Goal: Transaction & Acquisition: Download file/media

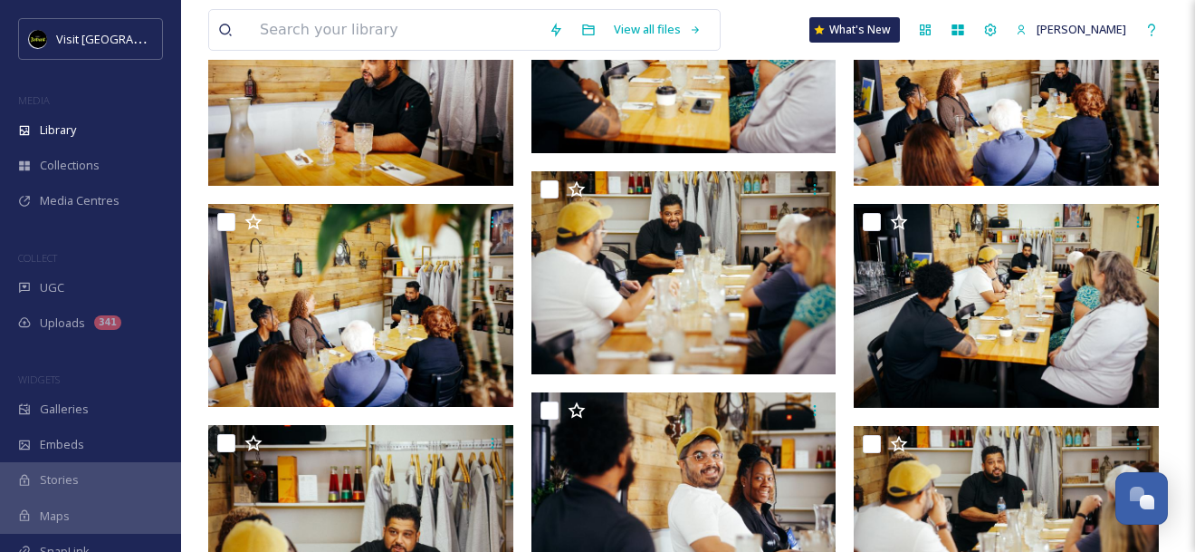
scroll to position [3361, 0]
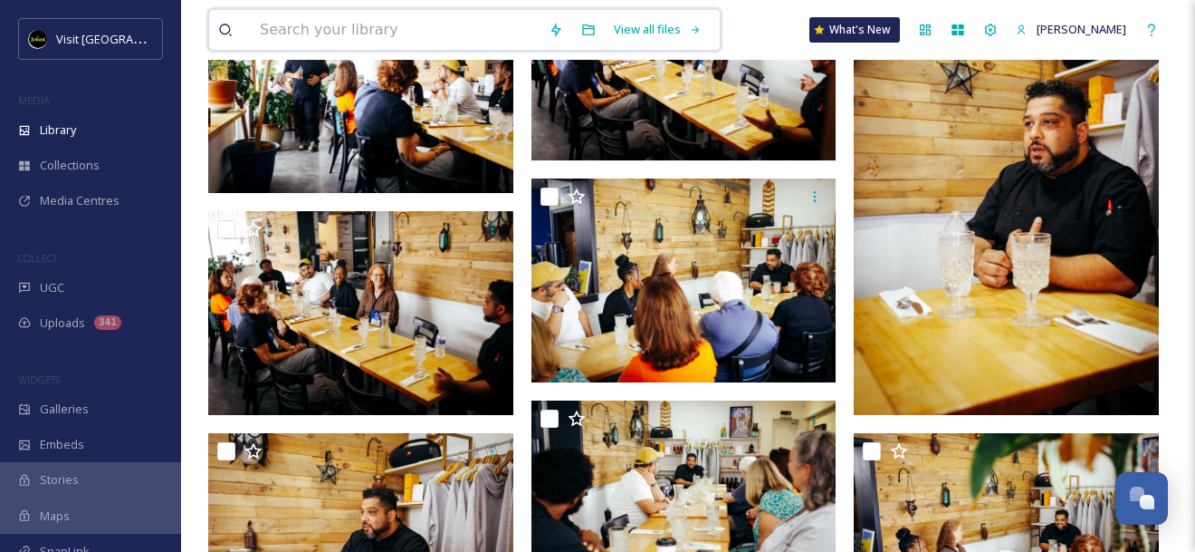
click at [372, 40] on input at bounding box center [395, 30] width 289 height 40
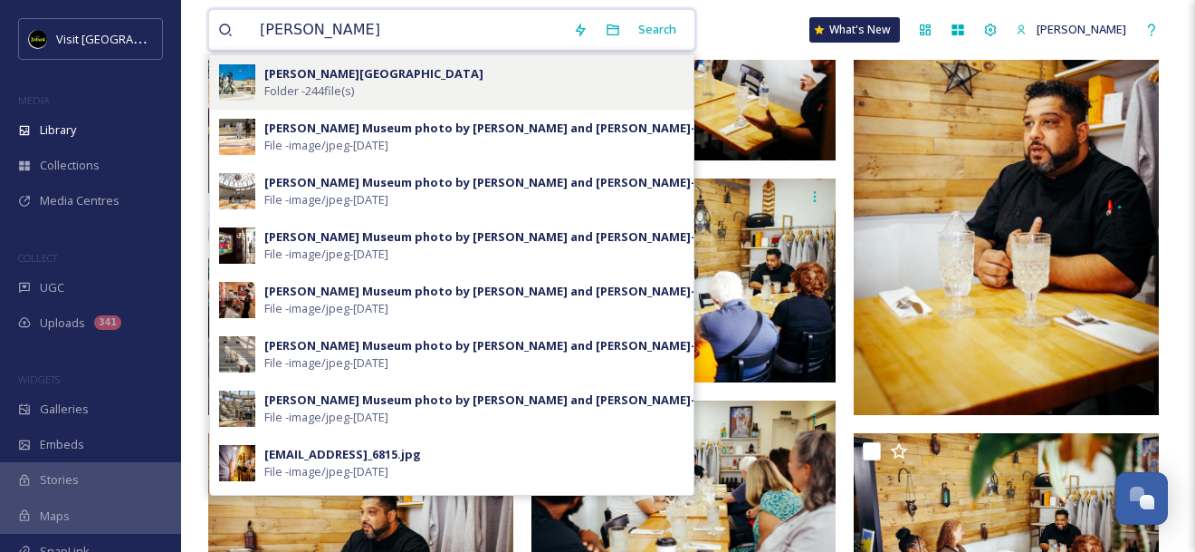
type input "[PERSON_NAME]"
click at [465, 79] on div "[PERSON_NAME] Museum Folder - 244 file(s)" at bounding box center [474, 82] width 420 height 34
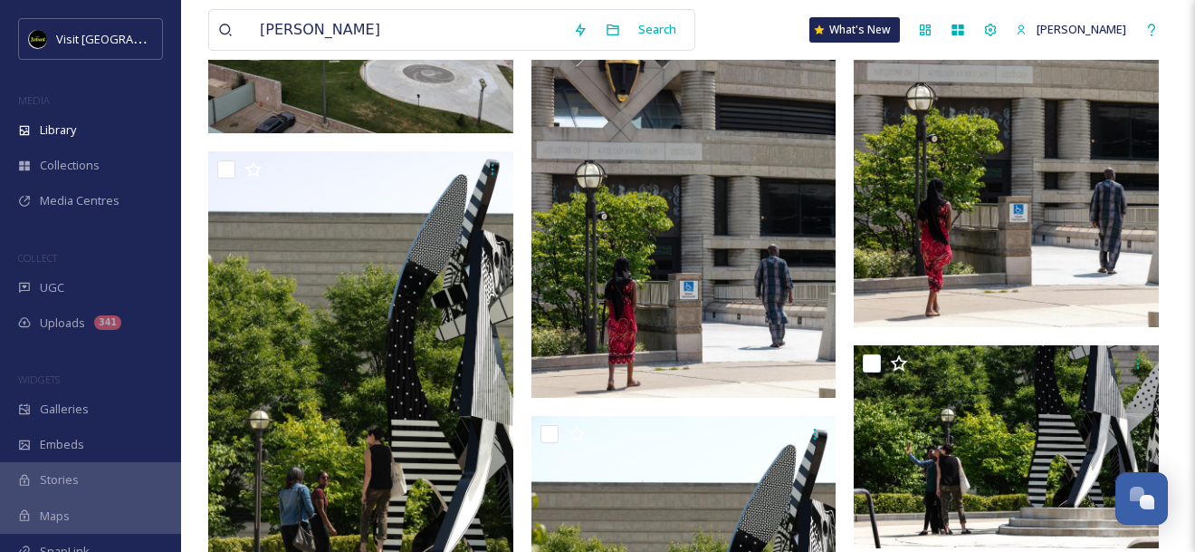
scroll to position [81, 0]
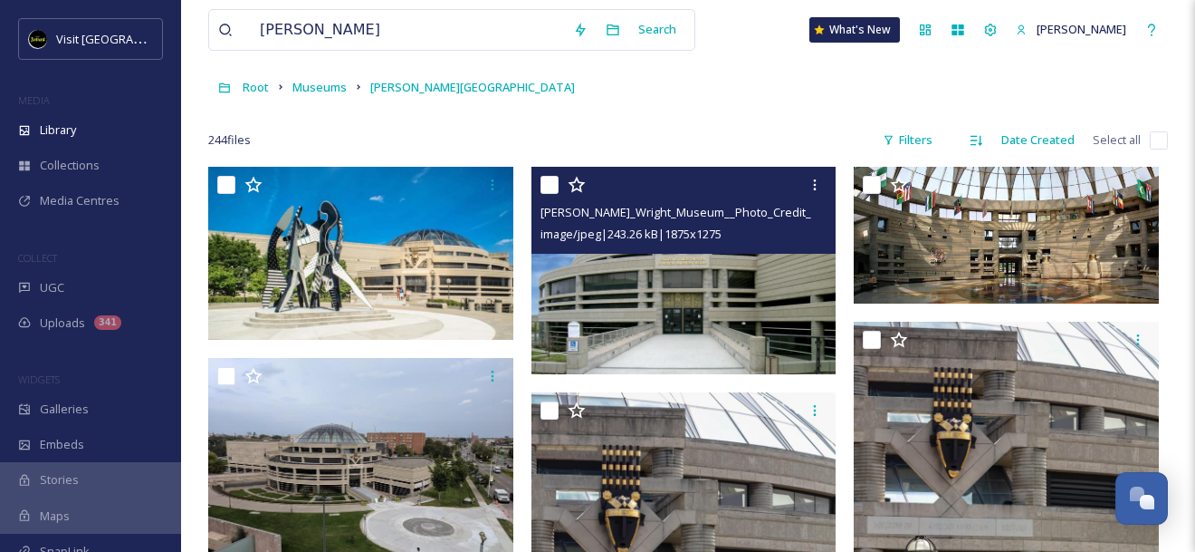
click at [714, 269] on img at bounding box center [684, 270] width 305 height 207
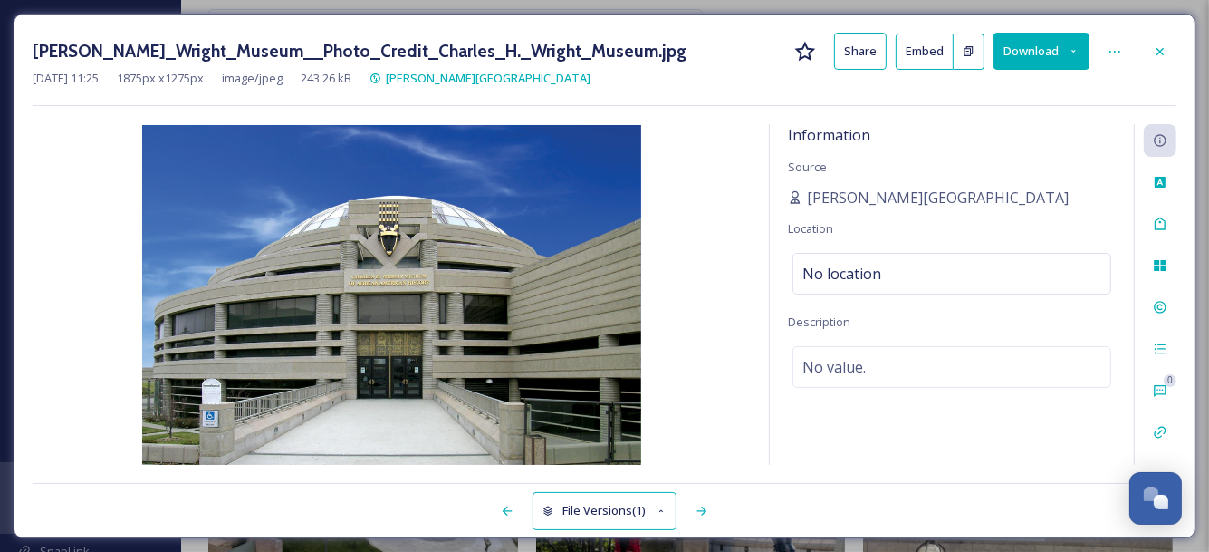
click at [1050, 42] on button "Download" at bounding box center [1041, 51] width 96 height 37
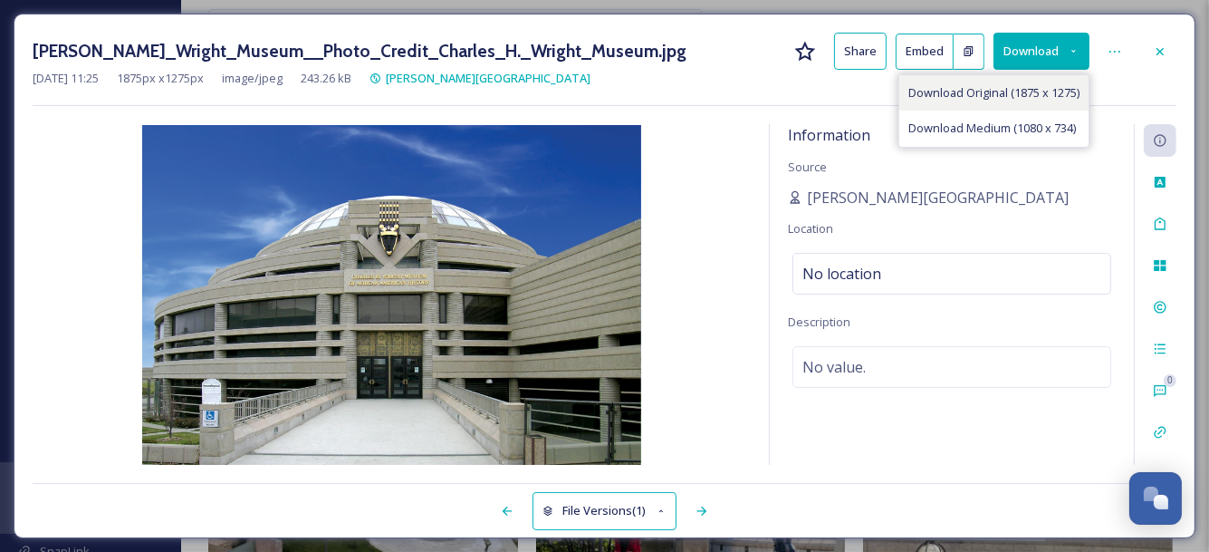
click at [1027, 91] on span "Download Original (1875 x 1275)" at bounding box center [993, 92] width 171 height 17
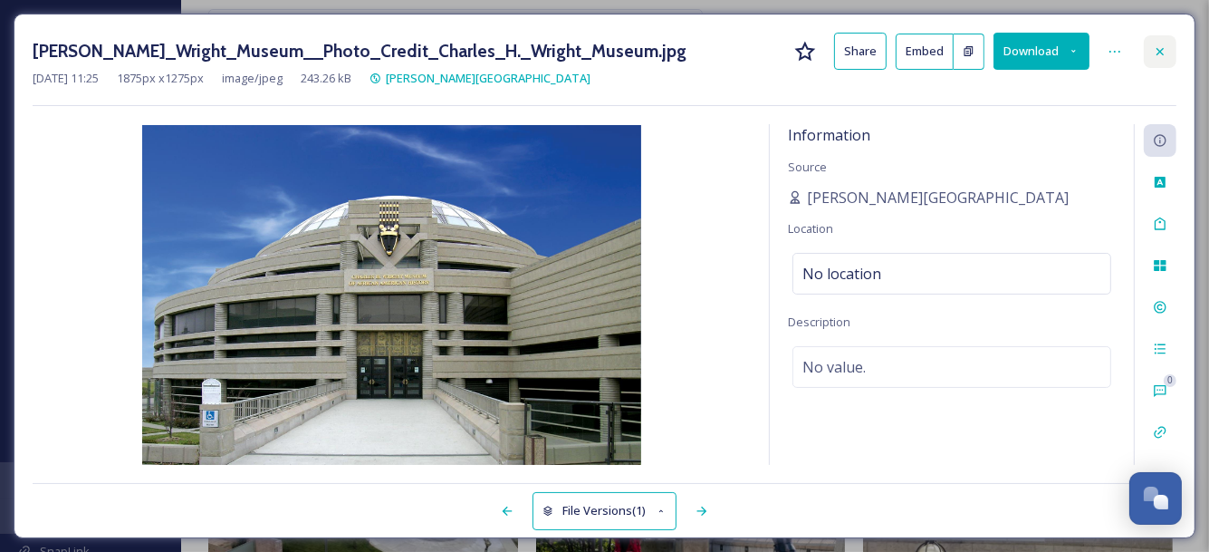
click at [1157, 49] on icon at bounding box center [1160, 51] width 14 height 14
